Goal: Navigation & Orientation: Find specific page/section

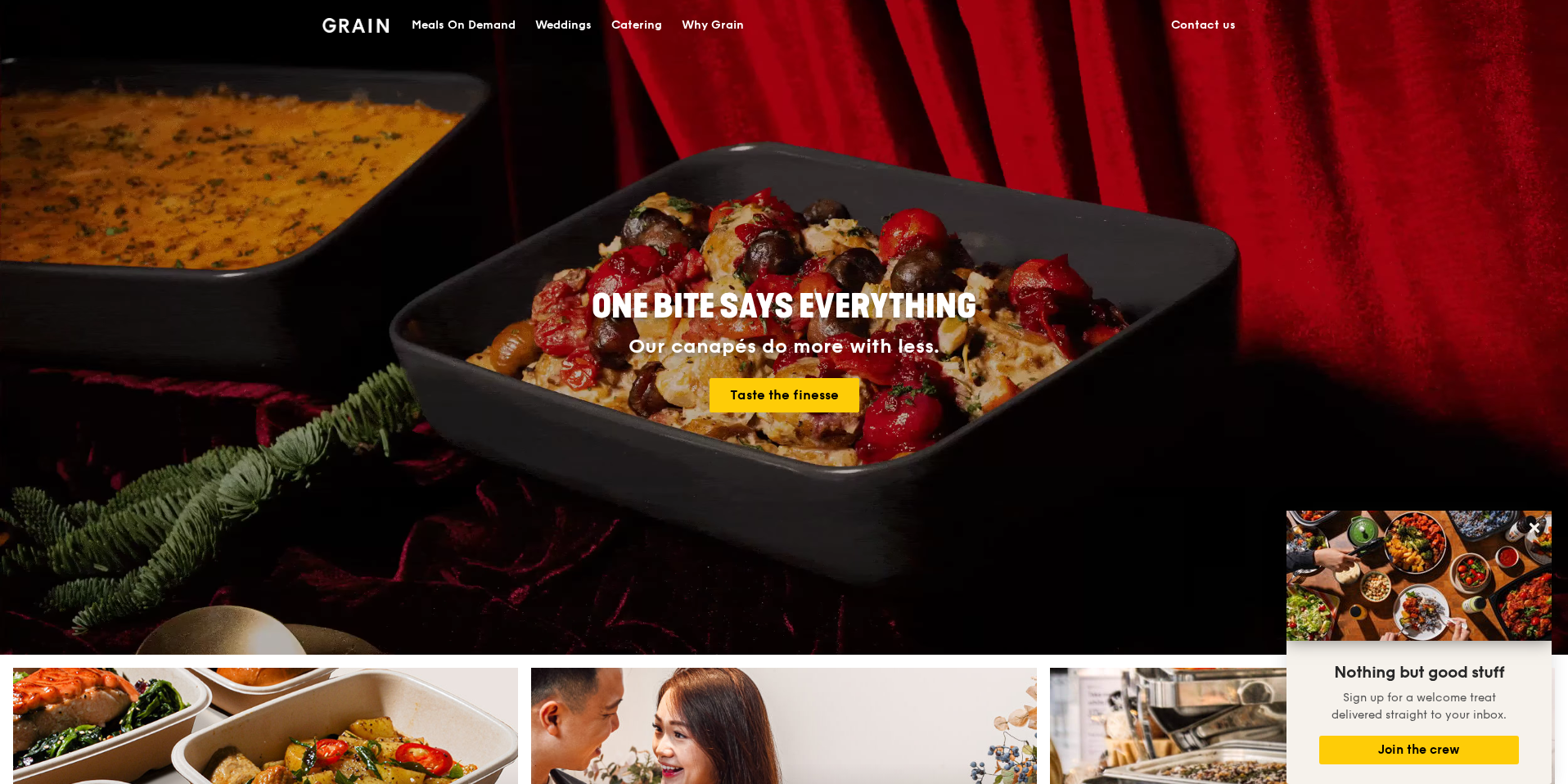
click at [491, 25] on div "Meals On Demand" at bounding box center [463, 25] width 104 height 49
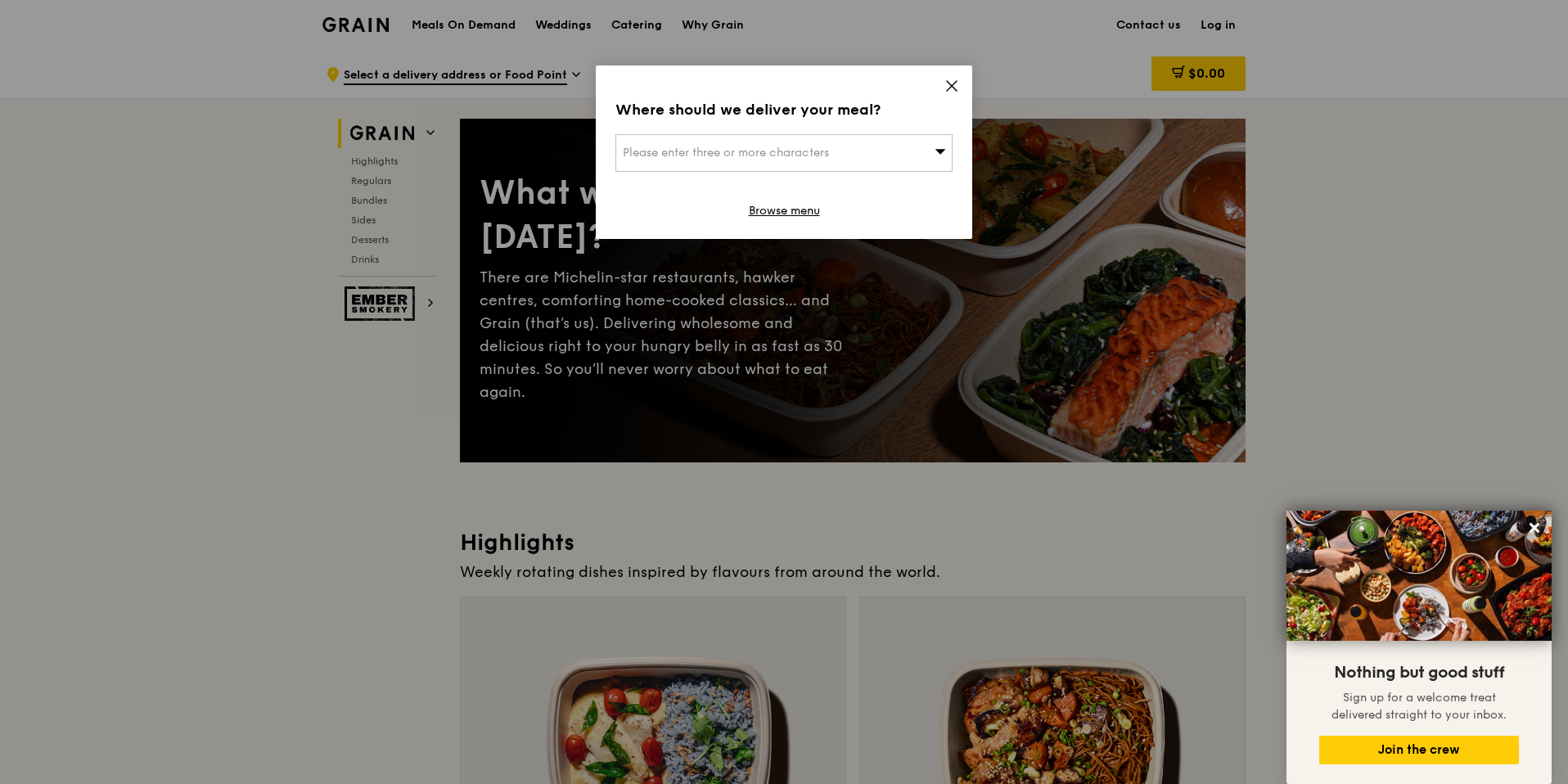
click at [944, 83] on icon at bounding box center [952, 86] width 15 height 15
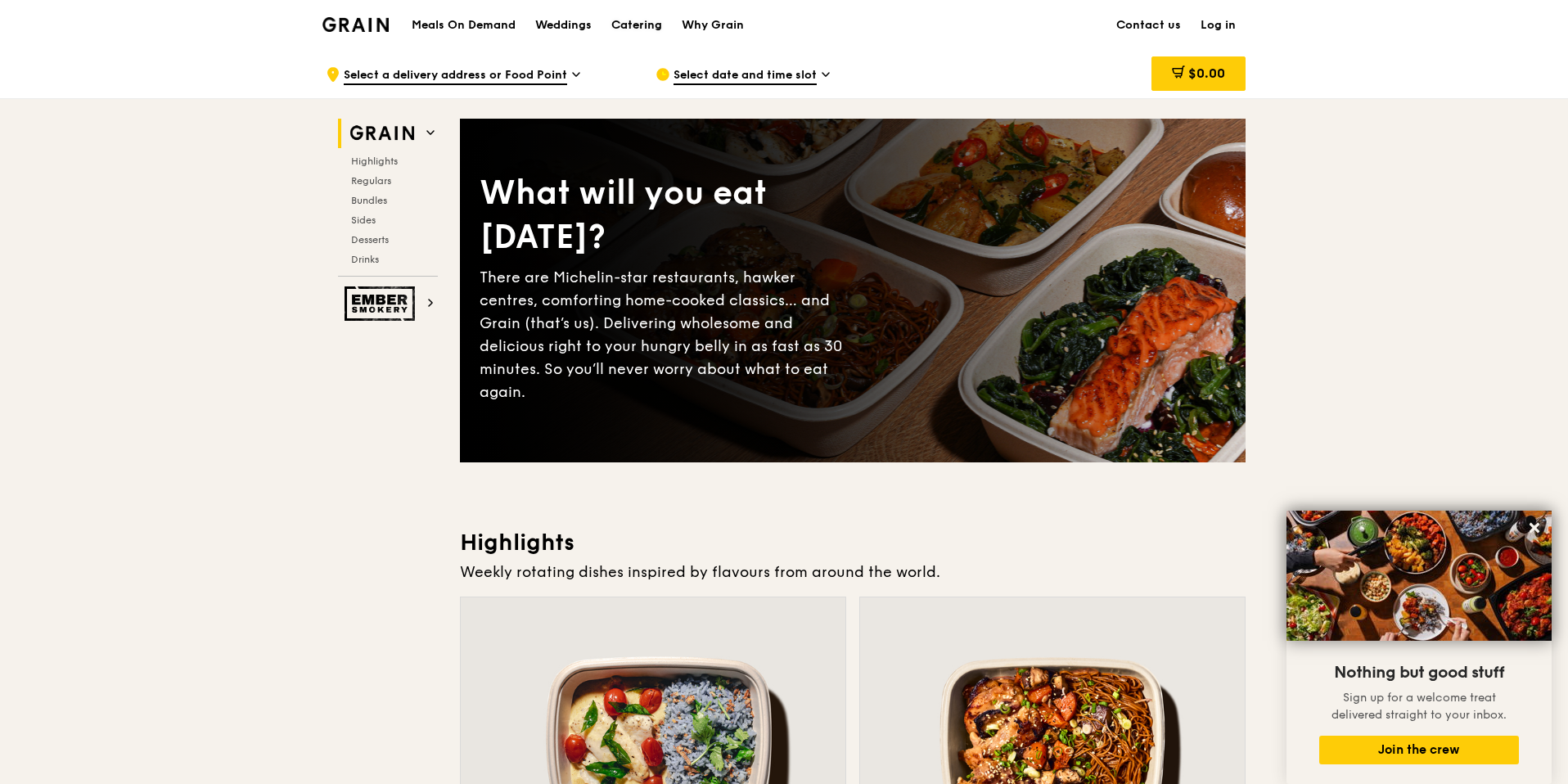
click at [605, 24] on link "Catering" at bounding box center [636, 25] width 70 height 49
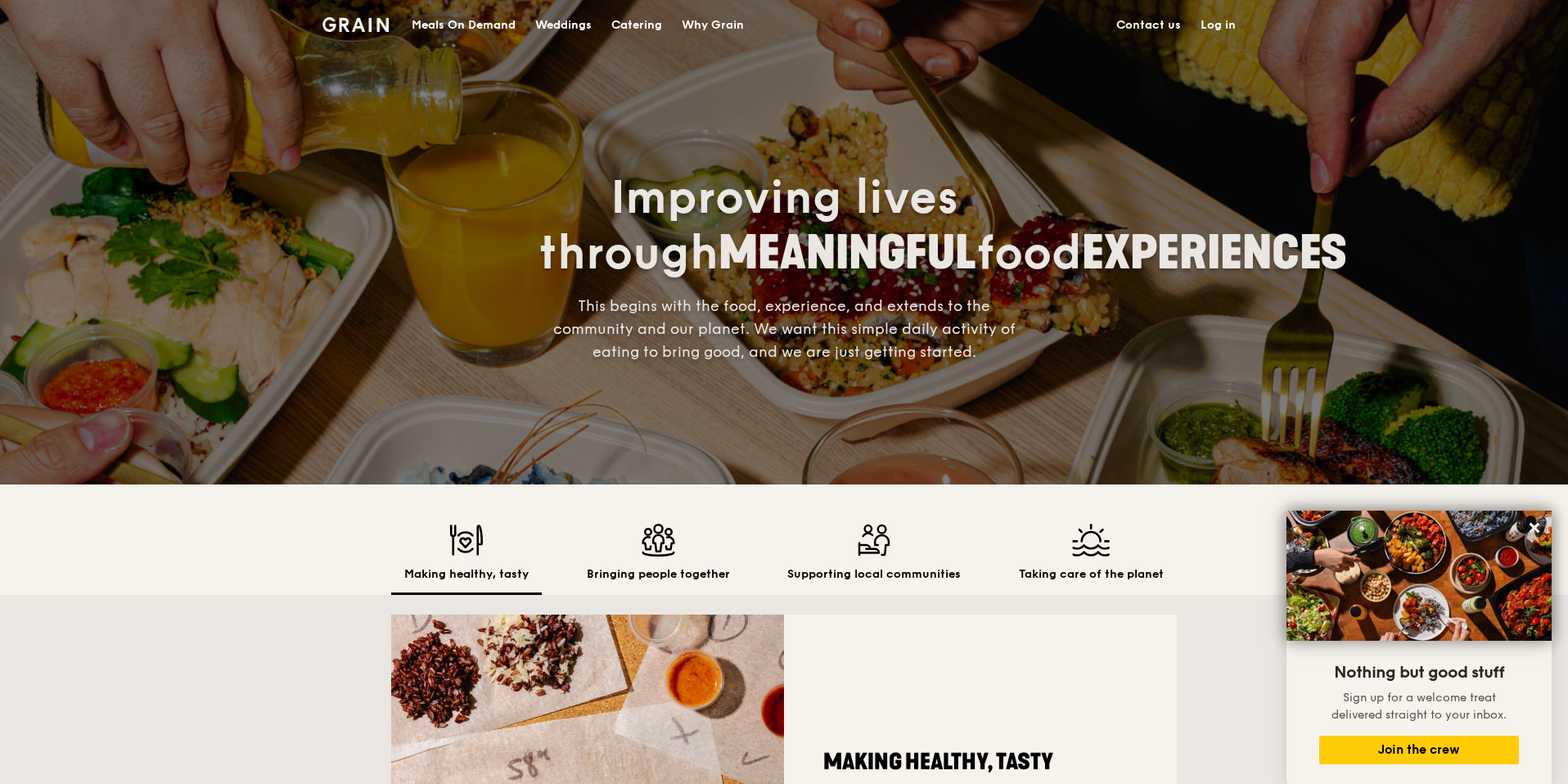
click at [612, 576] on h2 "Bringing people together" at bounding box center [658, 575] width 143 height 17
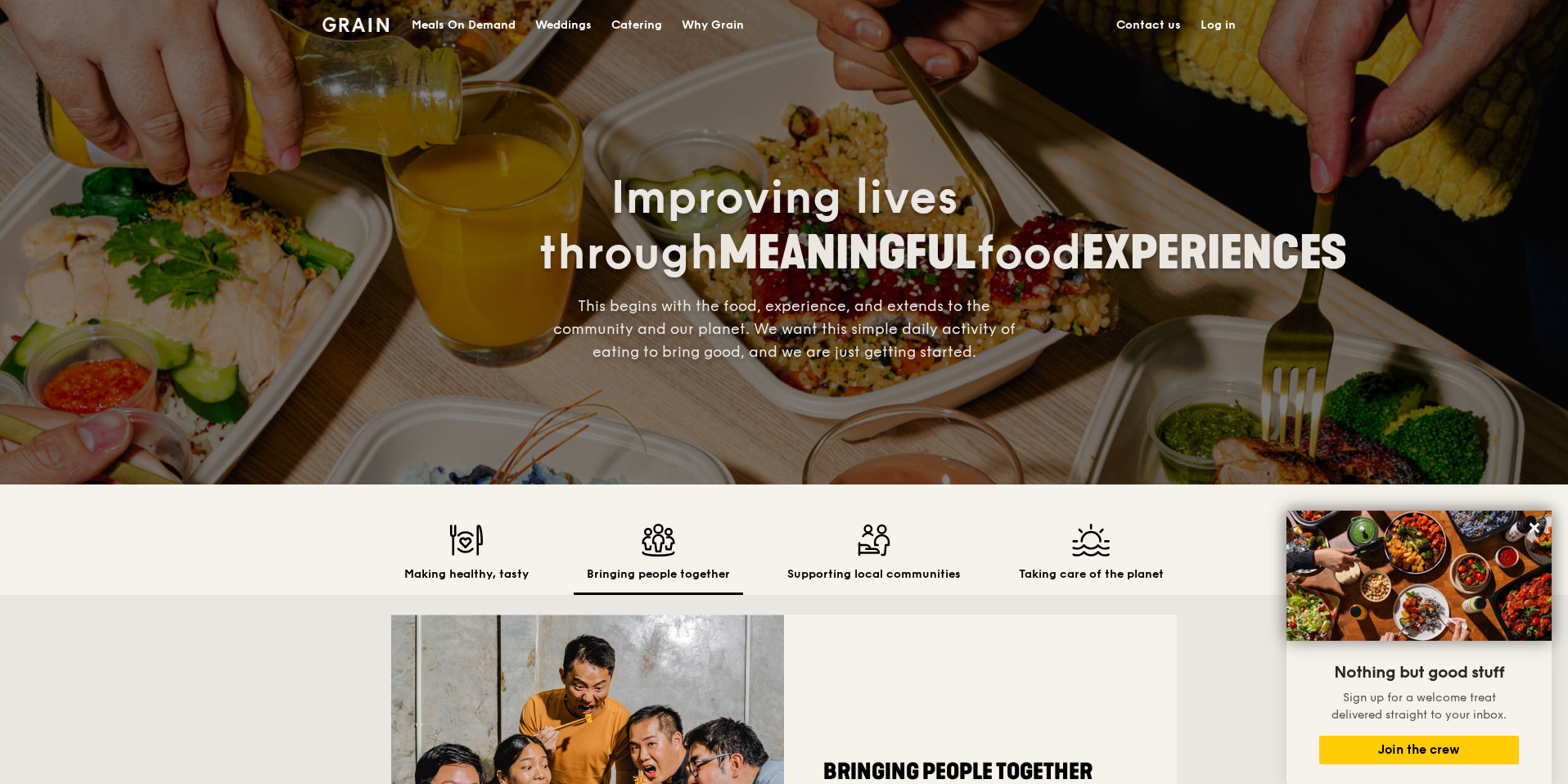
click at [678, 576] on h2 "Bringing people together" at bounding box center [658, 575] width 143 height 17
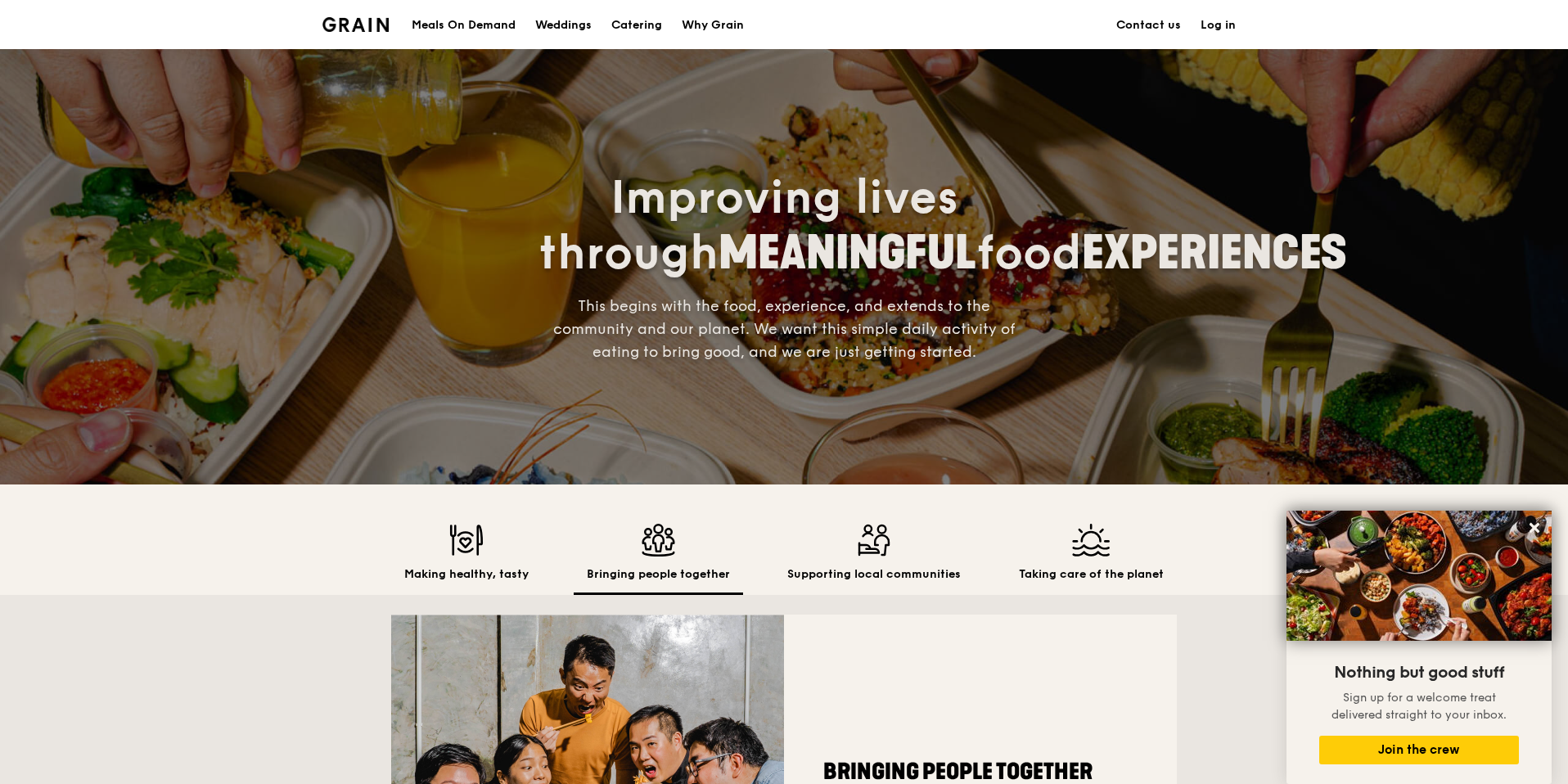
scroll to position [204, 0]
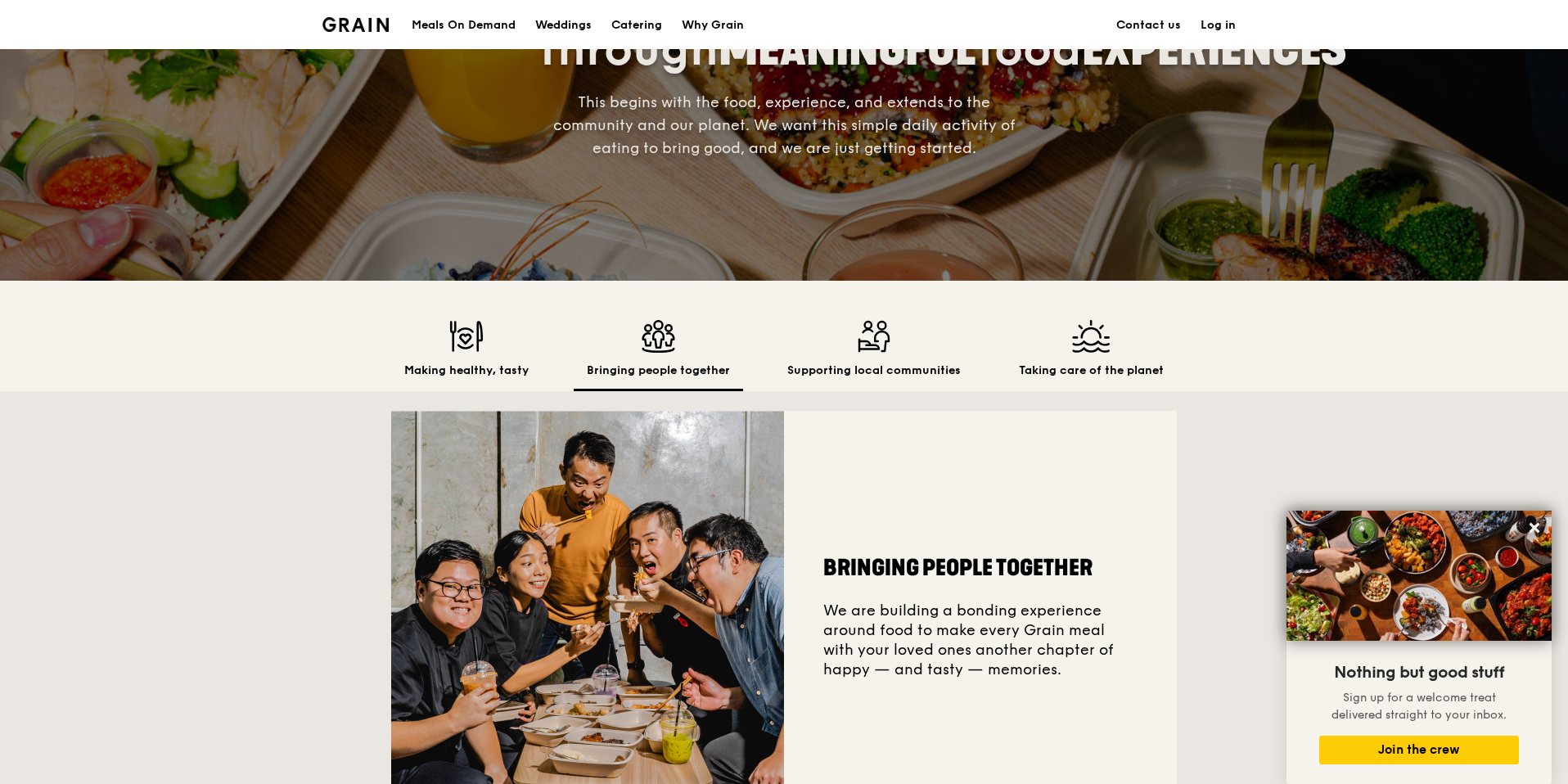
click at [922, 377] on h2 "Supporting local communities" at bounding box center [873, 371] width 173 height 17
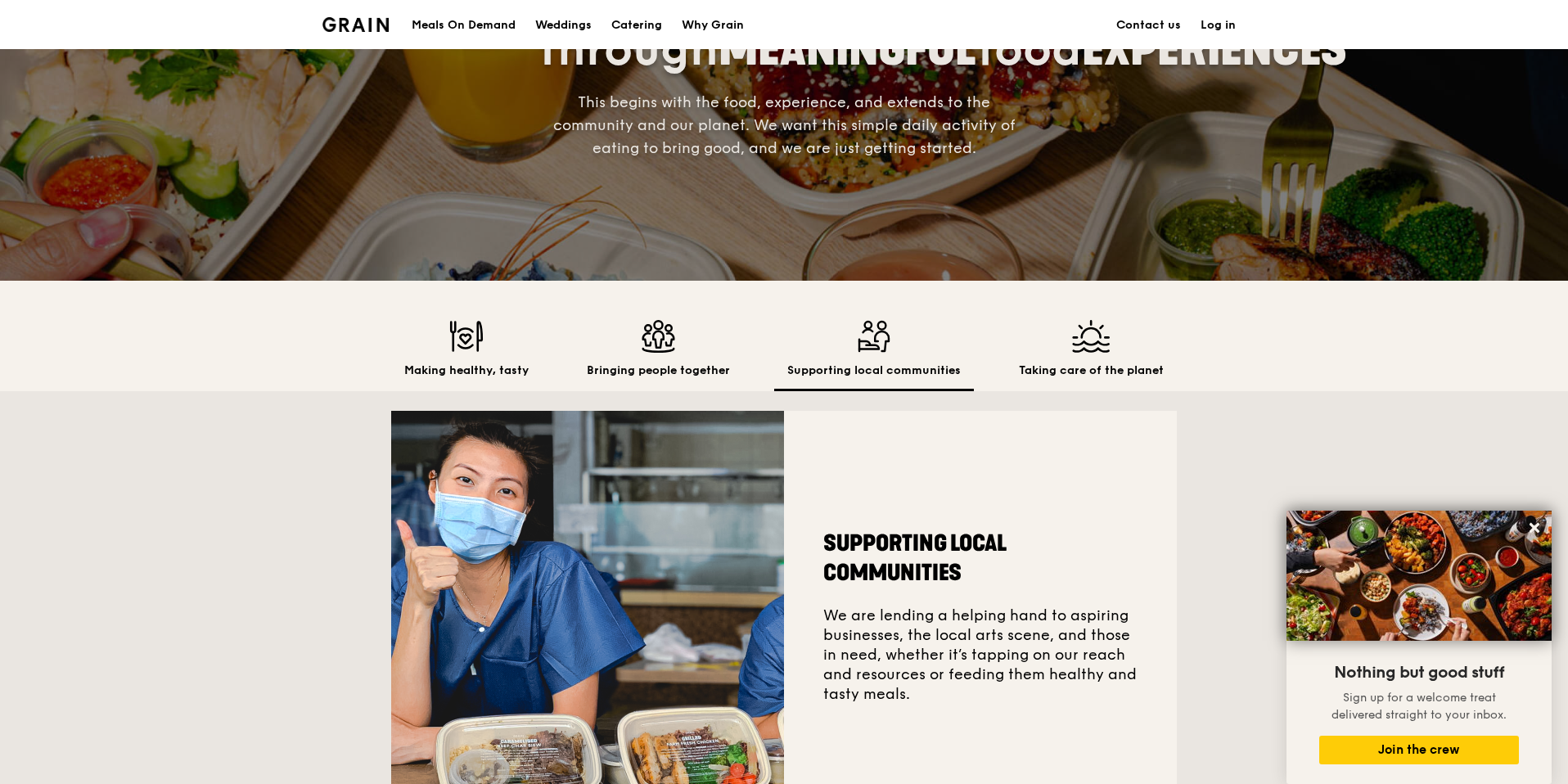
click at [1087, 353] on div "Taking care of the planet" at bounding box center [1090, 355] width 171 height 71
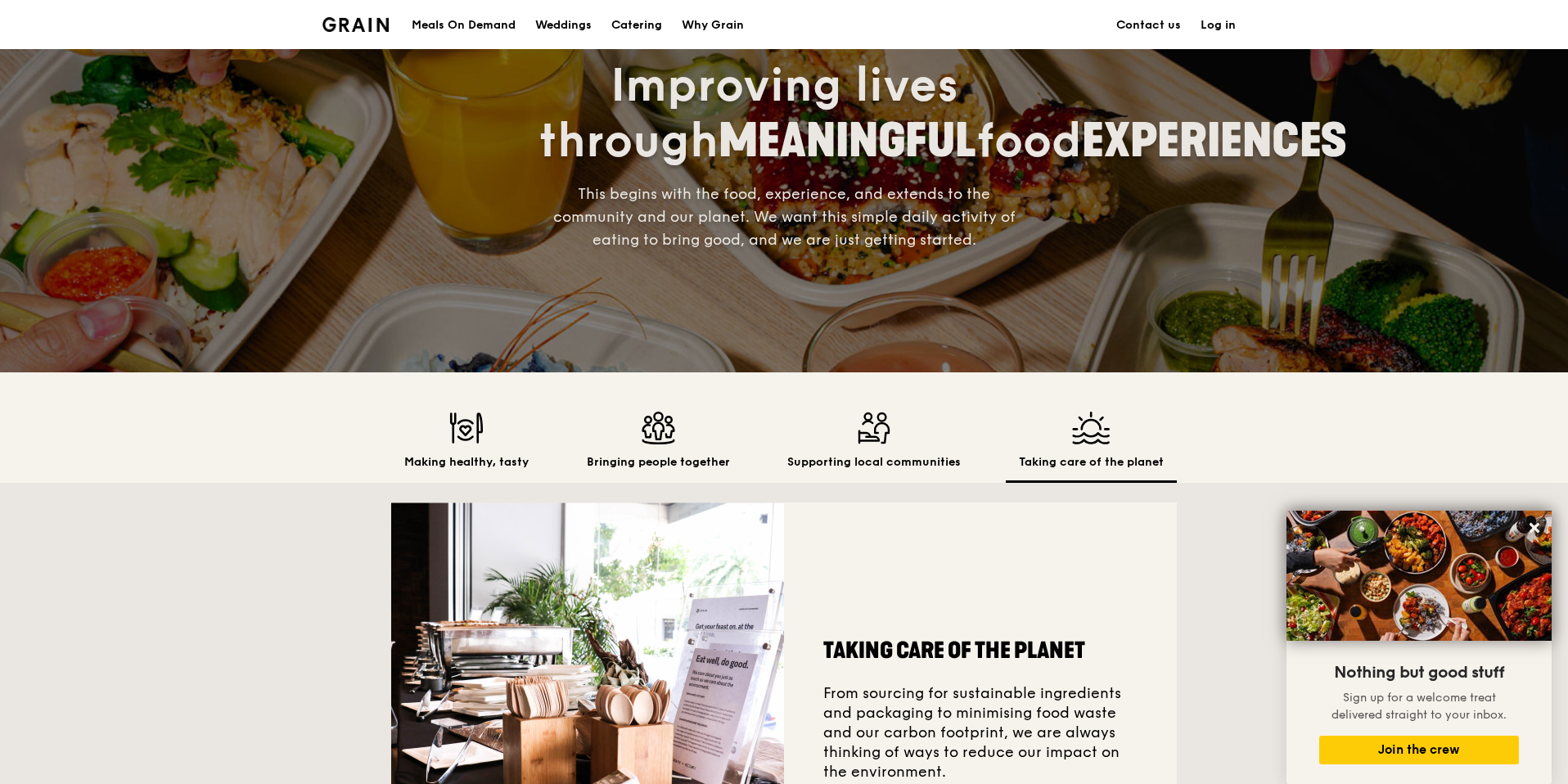
scroll to position [0, 0]
